Goal: Navigation & Orientation: Find specific page/section

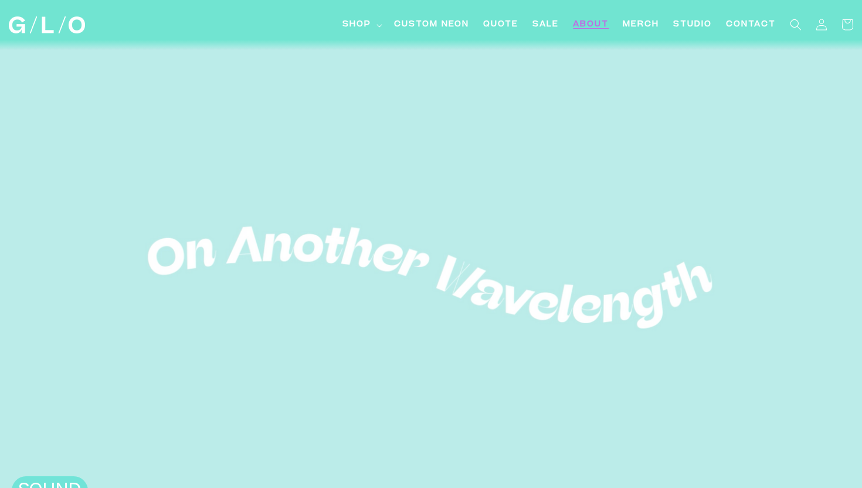
click at [594, 23] on span "About" at bounding box center [591, 25] width 36 height 12
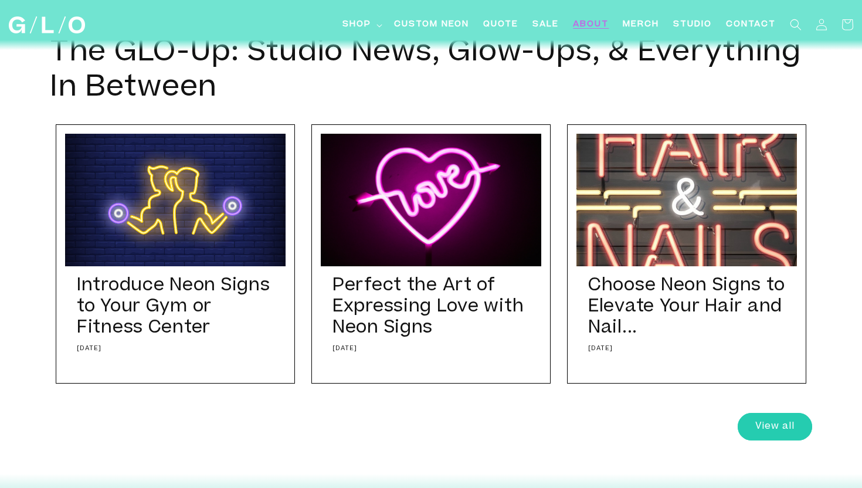
scroll to position [4555, 0]
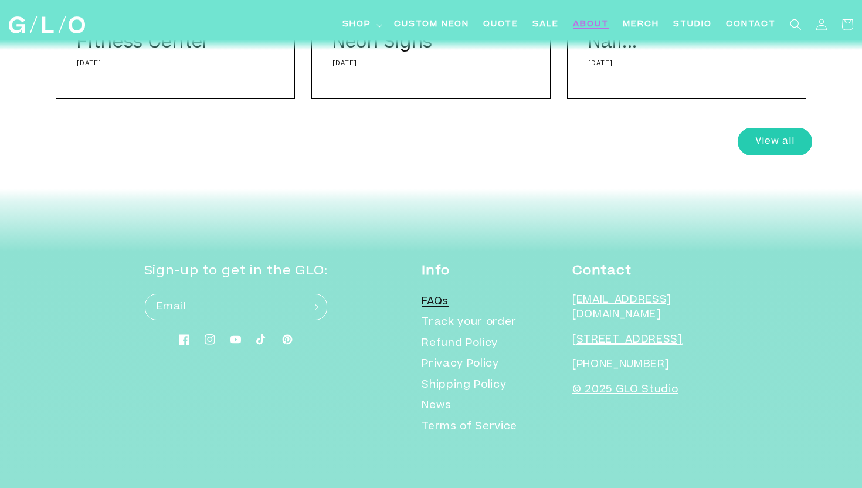
click at [449, 307] on link "FAQs" at bounding box center [435, 304] width 27 height 18
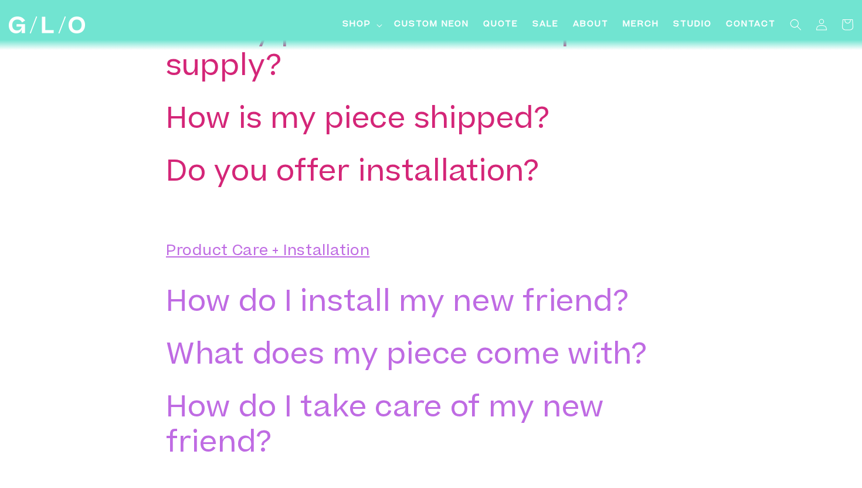
scroll to position [2467, 0]
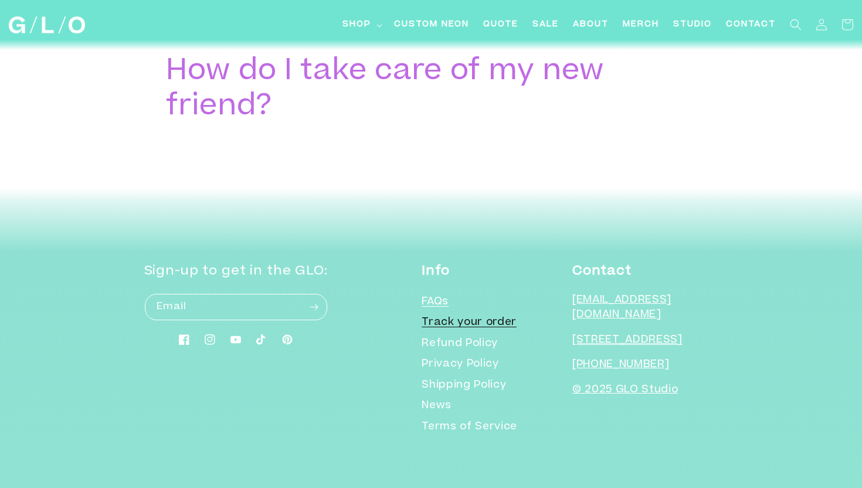
click at [512, 318] on link "Track your order" at bounding box center [469, 323] width 95 height 21
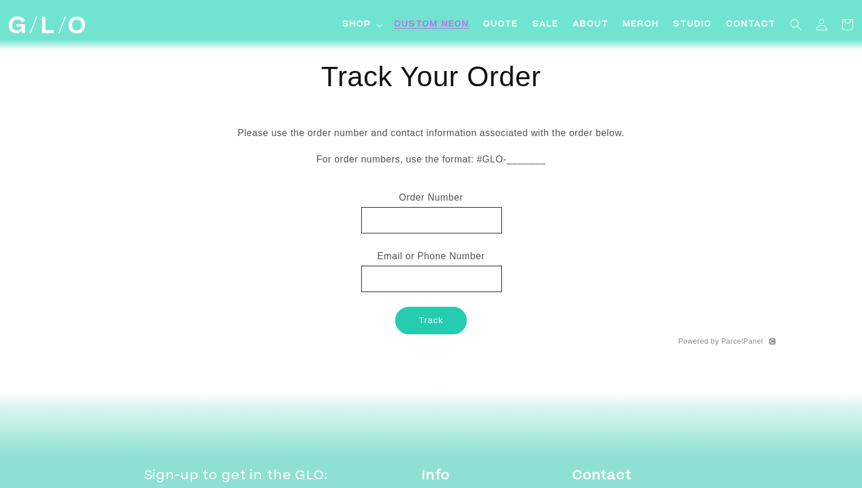
click at [396, 17] on link "Custom Neon" at bounding box center [431, 25] width 89 height 26
